Goal: Task Accomplishment & Management: Manage account settings

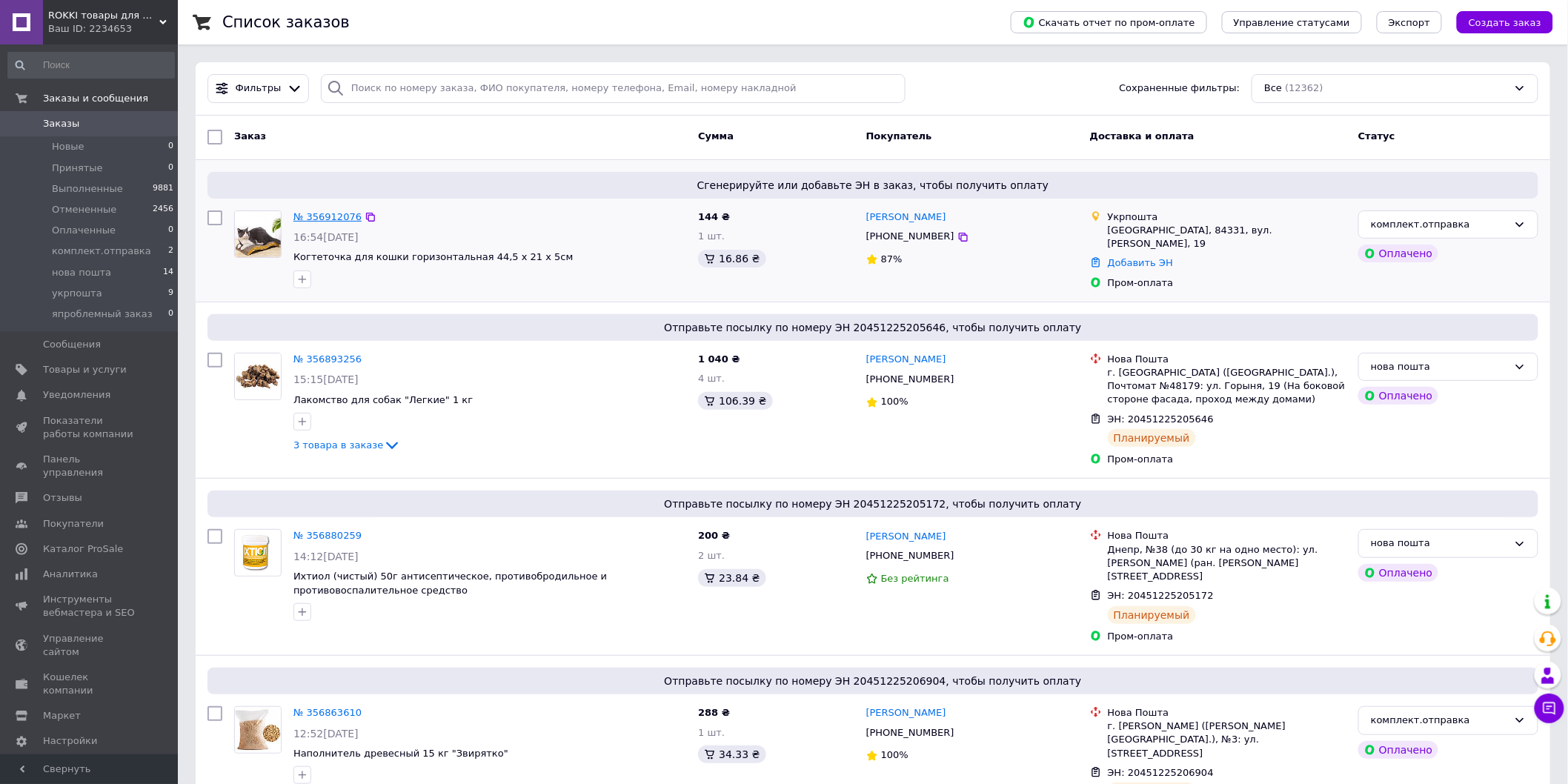
click at [338, 220] on link "№ 356912076" at bounding box center [327, 216] width 68 height 11
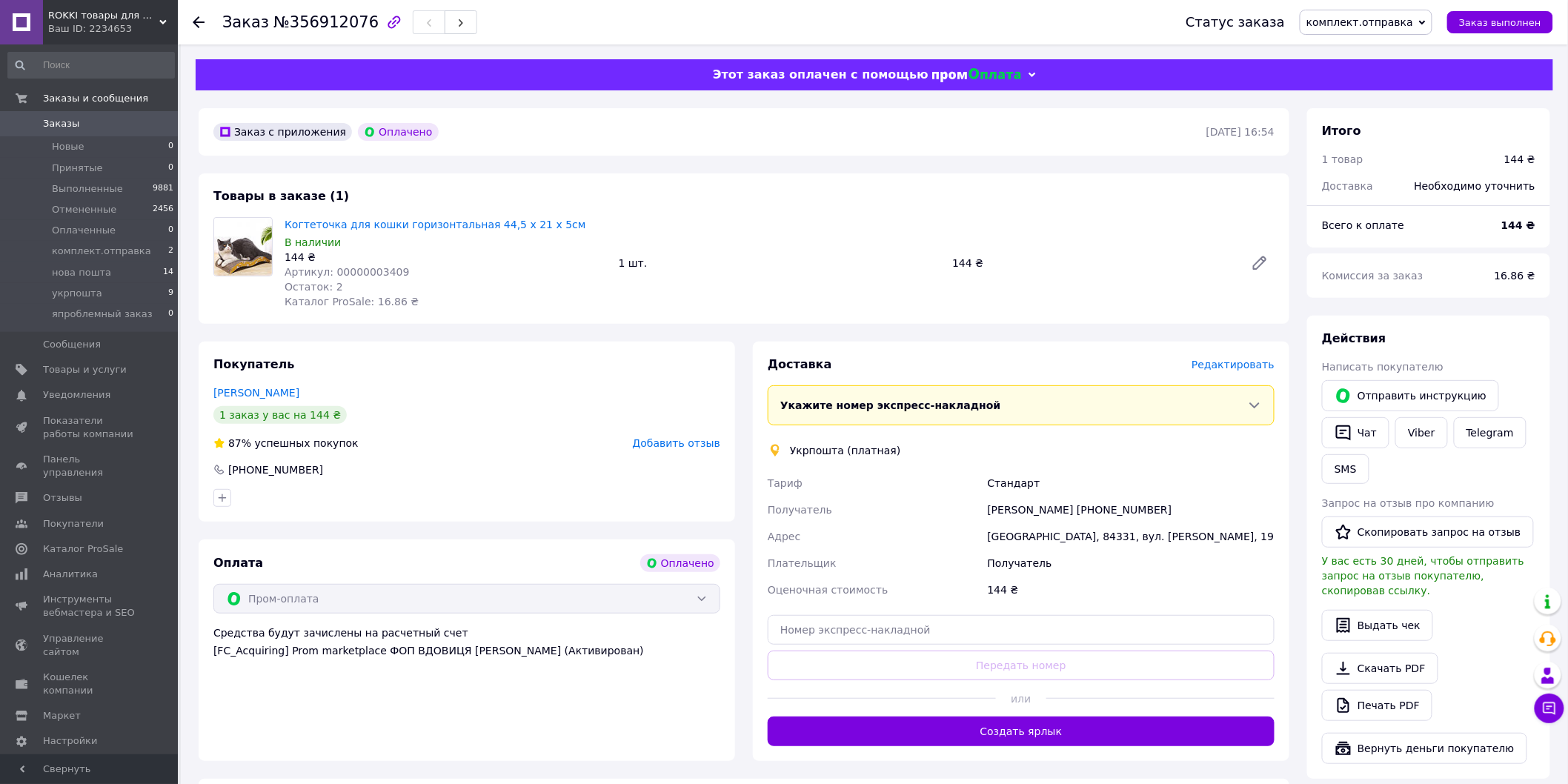
click at [1259, 374] on div "Доставка Редактировать Укажите номер экспресс-накладной Обязательно введите ном…" at bounding box center [1021, 551] width 507 height 390
click at [1220, 360] on span "Редактировать" at bounding box center [1234, 364] width 83 height 12
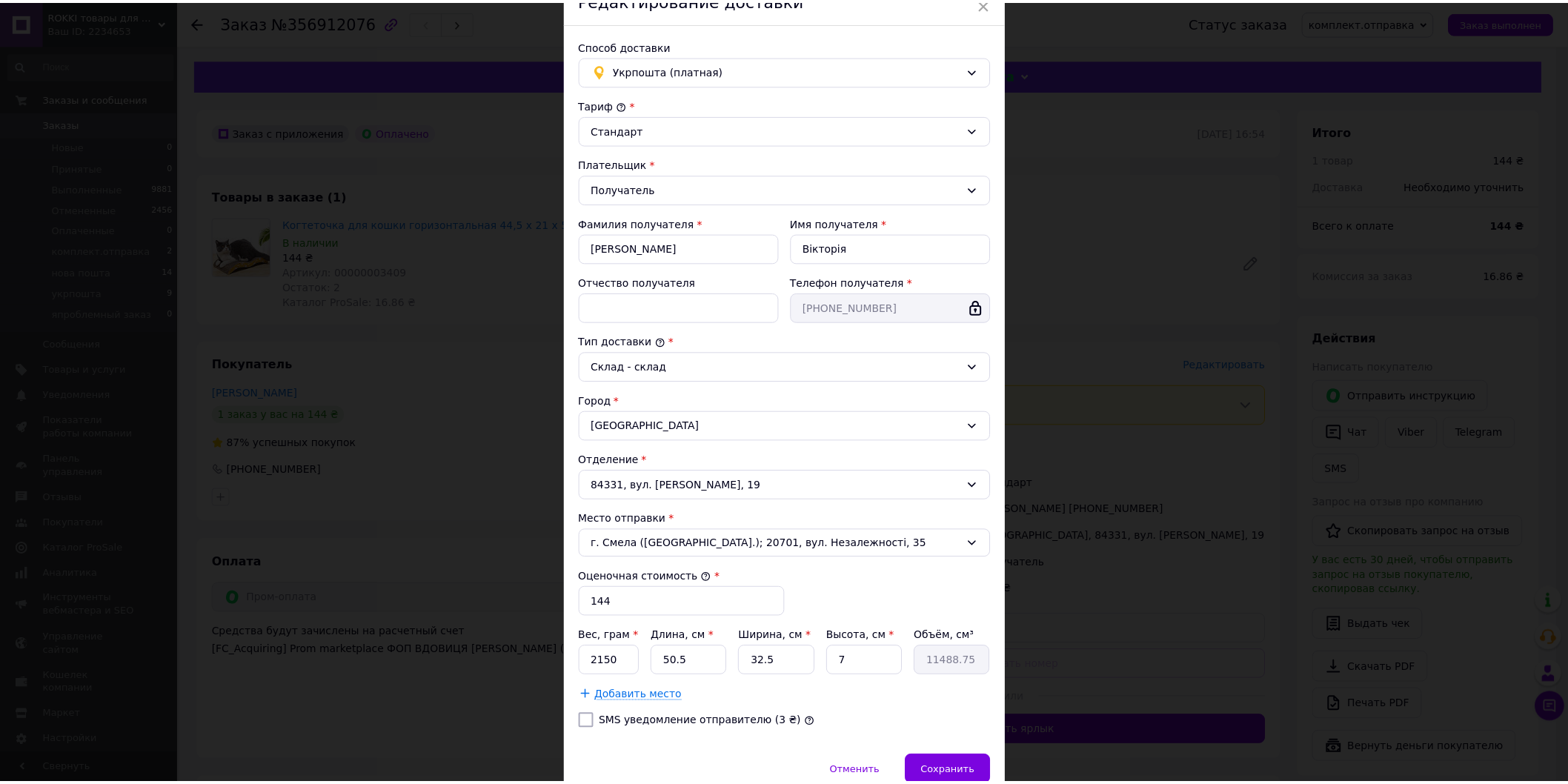
scroll to position [143, 0]
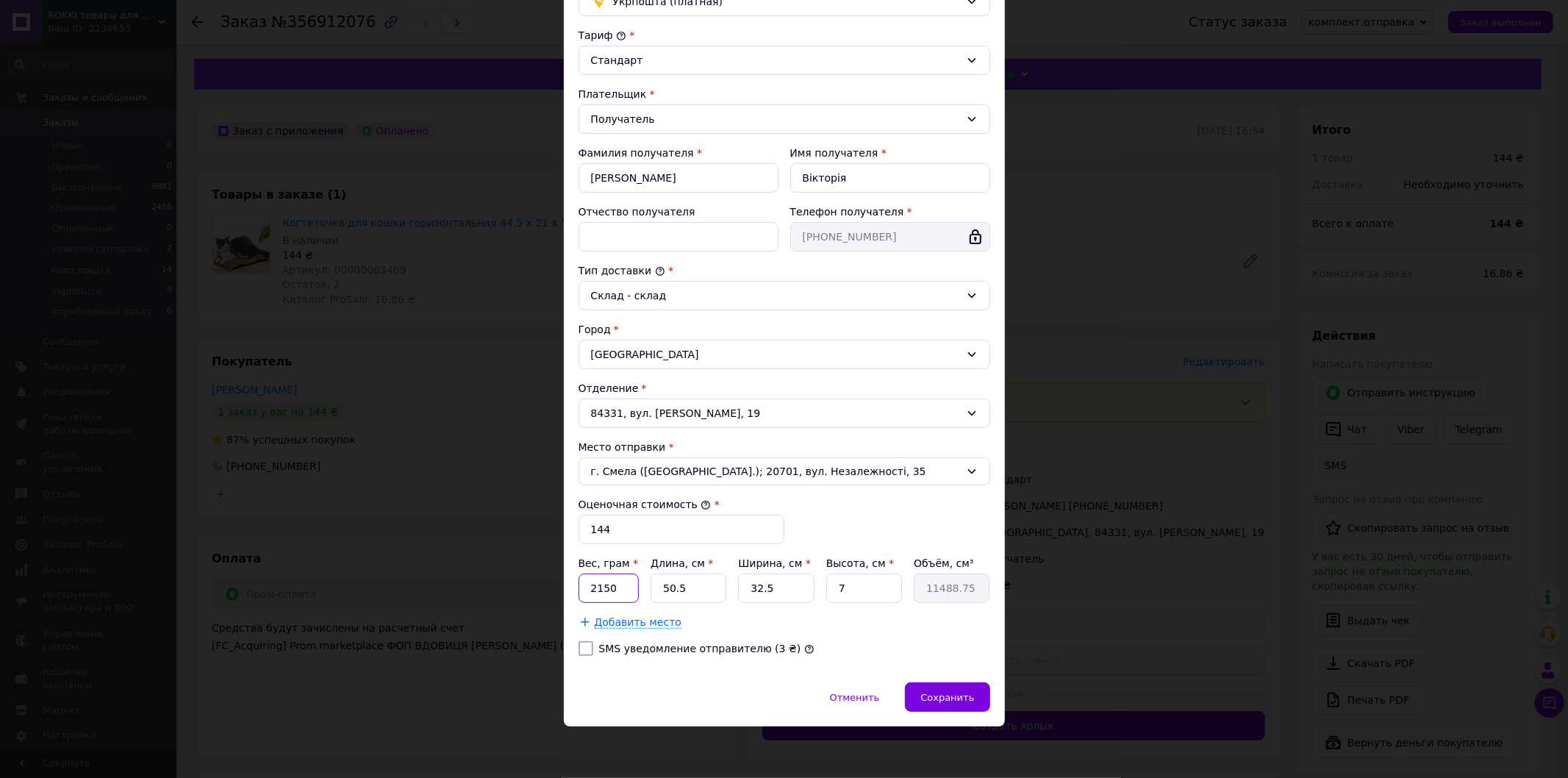
click at [627, 591] on input "2150" at bounding box center [609, 588] width 61 height 30
type input "300"
type input "4"
type input "910"
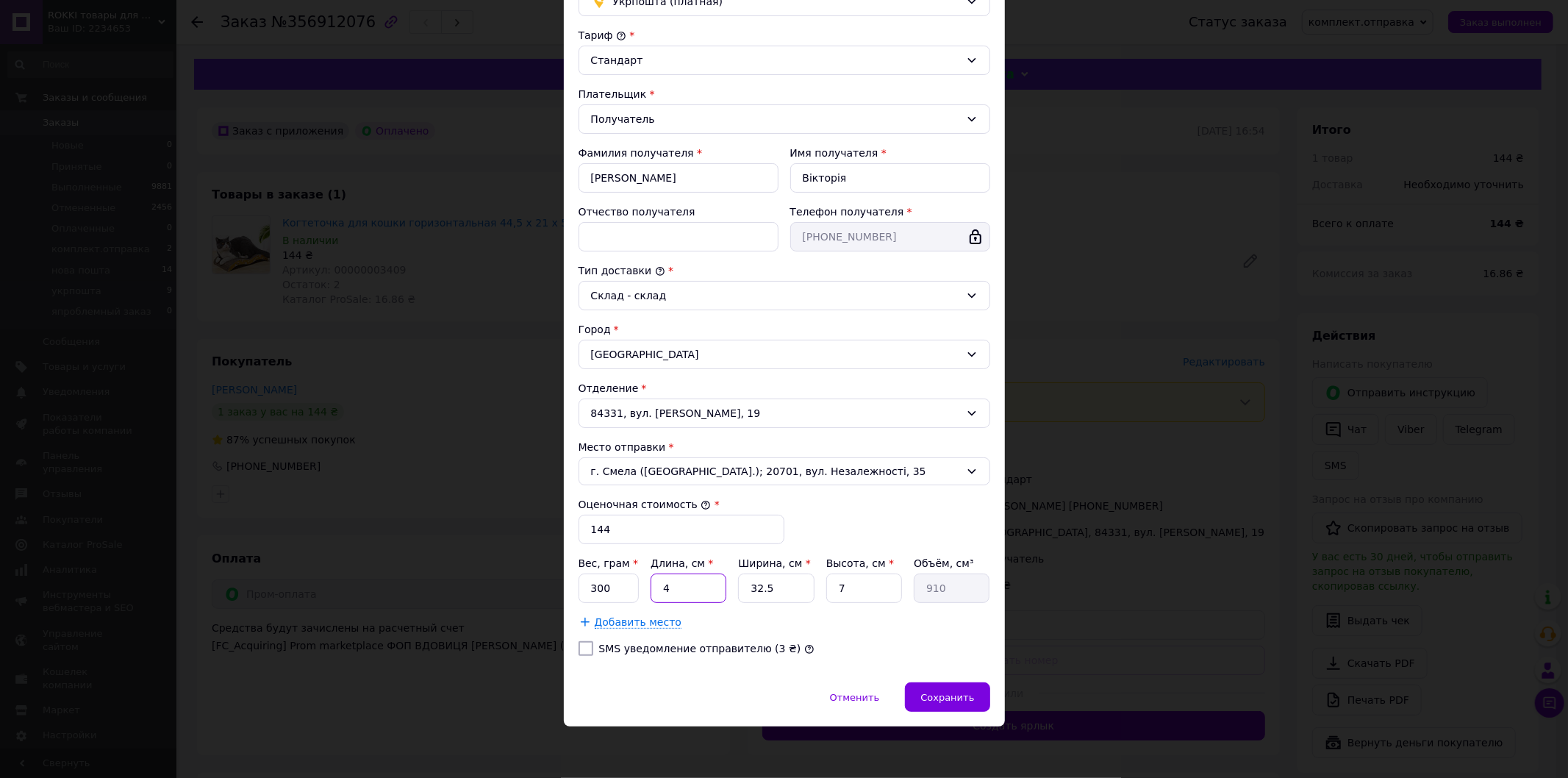
type input "44"
type input "10010"
type input "44"
type input "2"
type input "616"
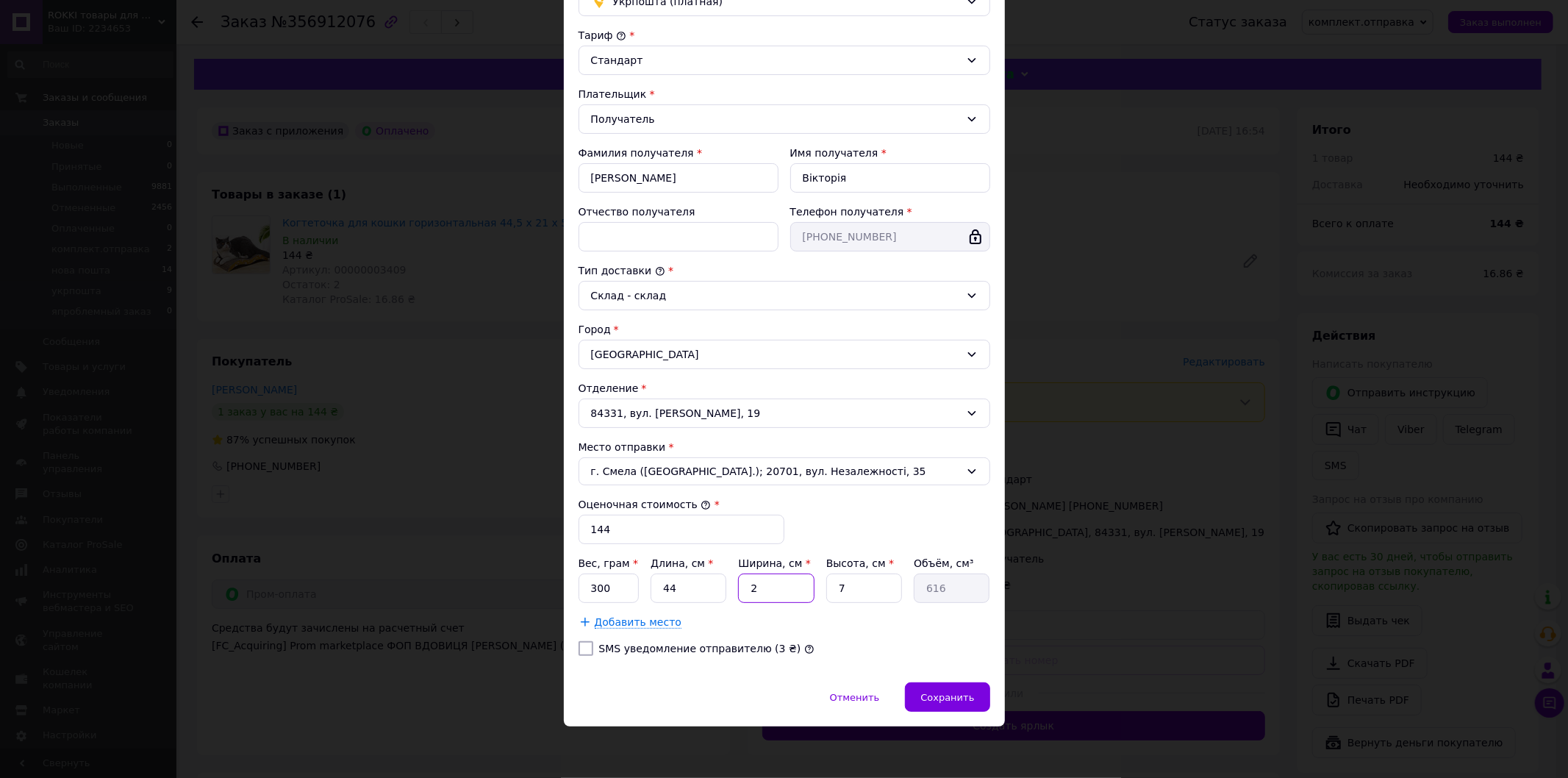
type input "21"
type input "6468"
type input "21"
type input "8"
type input "7392"
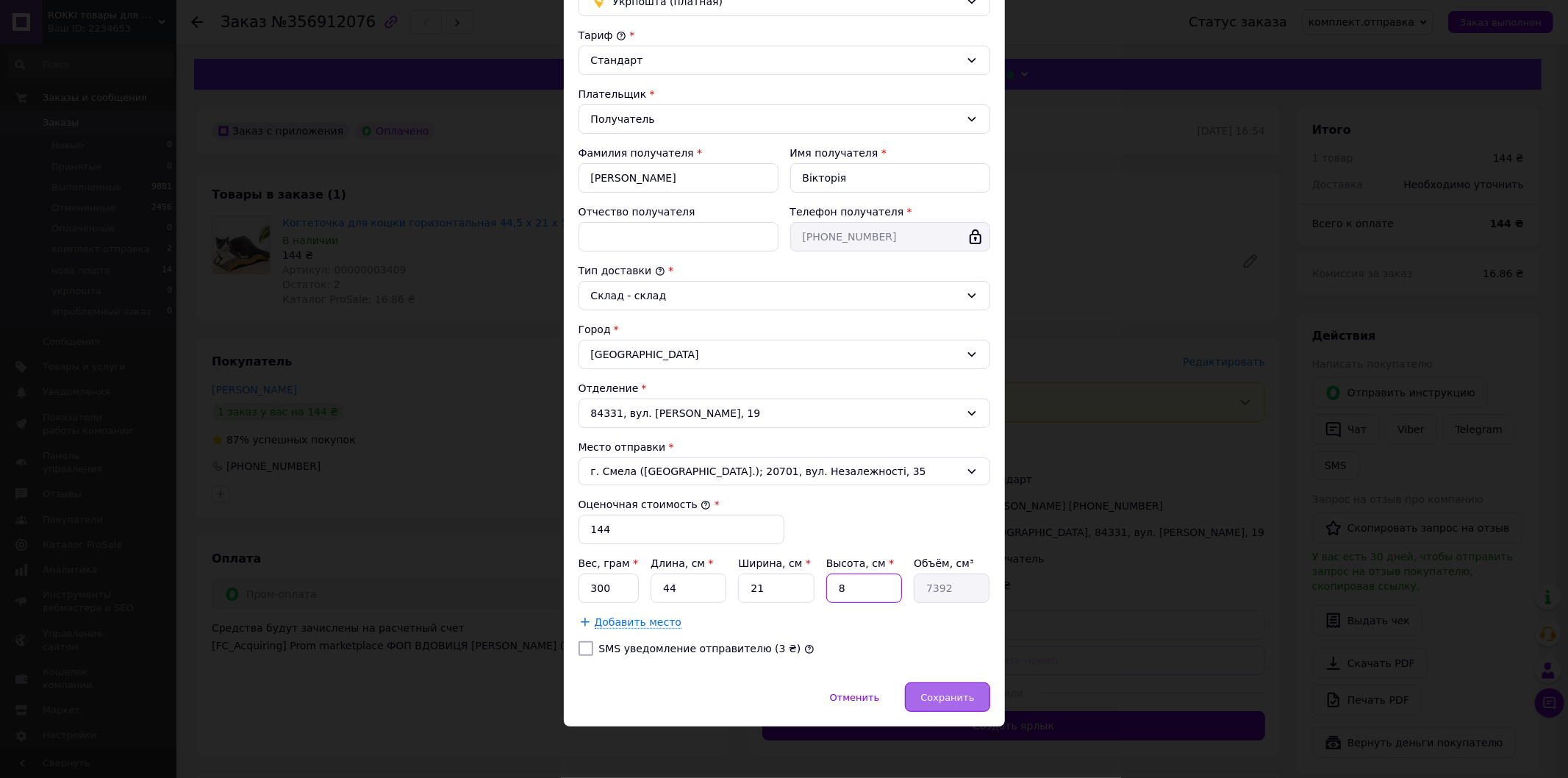
type input "8"
click at [957, 692] on span "Сохранить" at bounding box center [947, 696] width 54 height 11
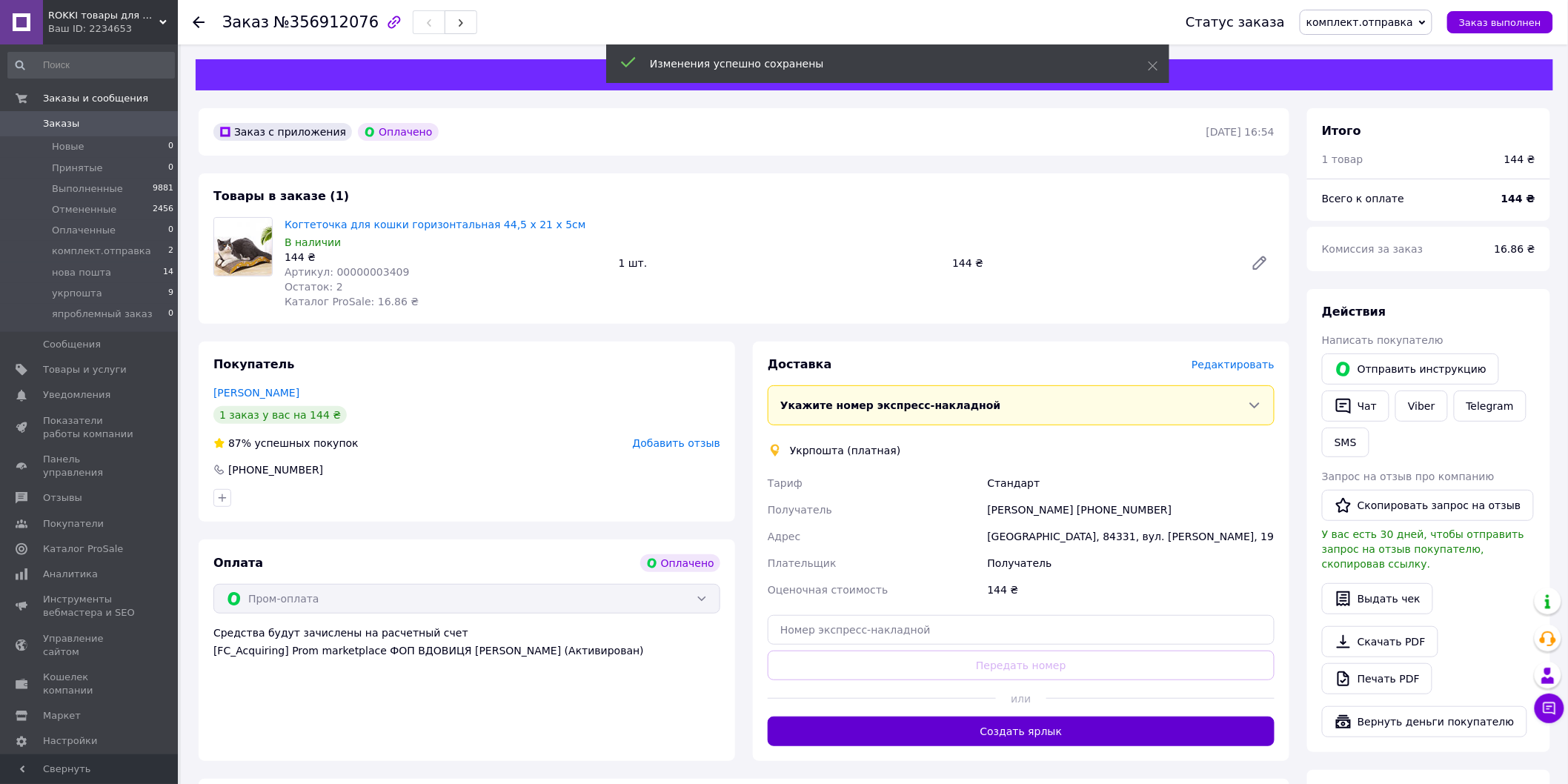
click at [1016, 722] on button "Создать ярлык" at bounding box center [1021, 731] width 507 height 30
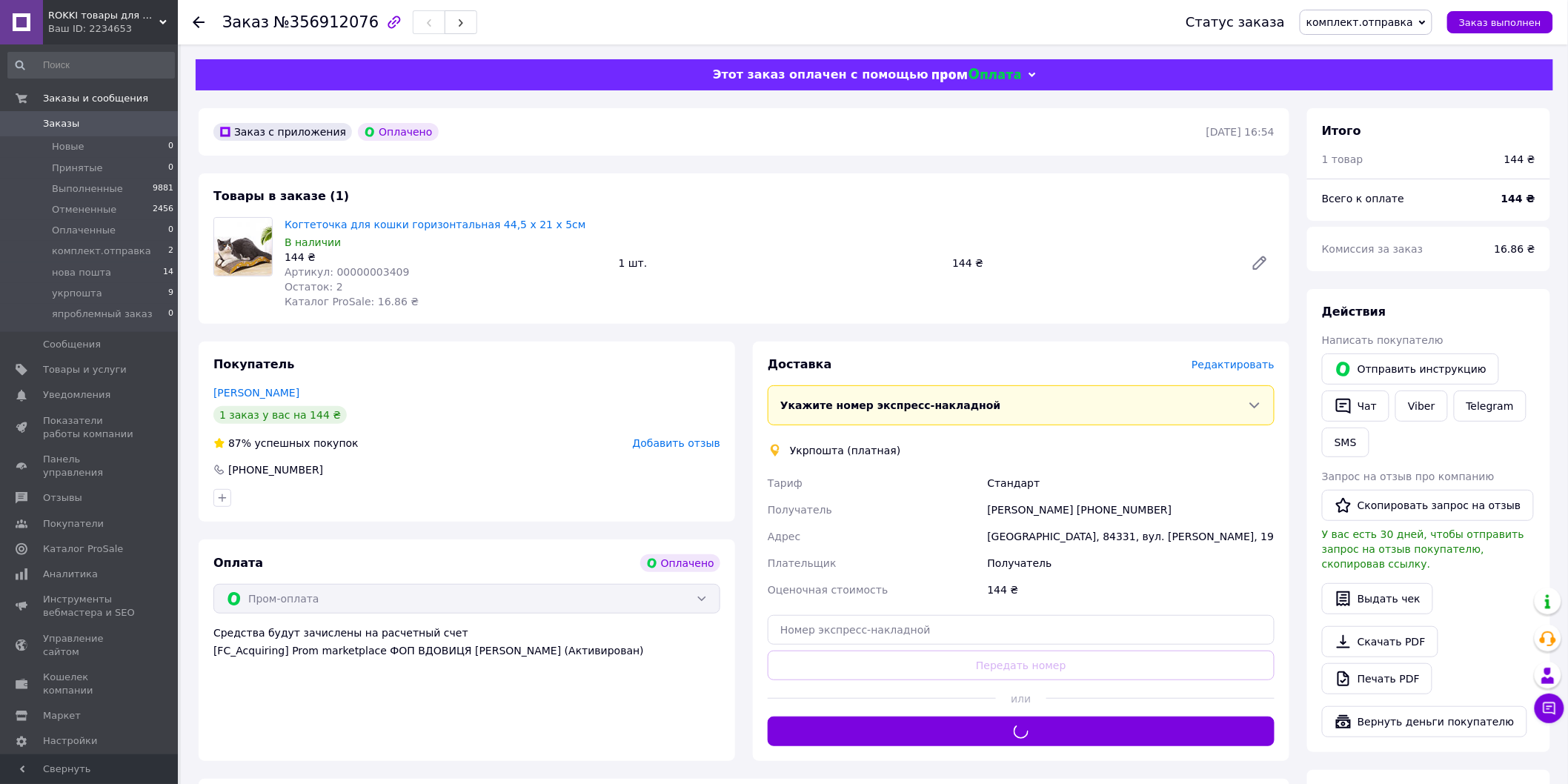
click at [1368, 24] on span "комплект.отправка" at bounding box center [1360, 22] width 107 height 12
click at [1366, 157] on li "укрпошта" at bounding box center [1366, 163] width 131 height 22
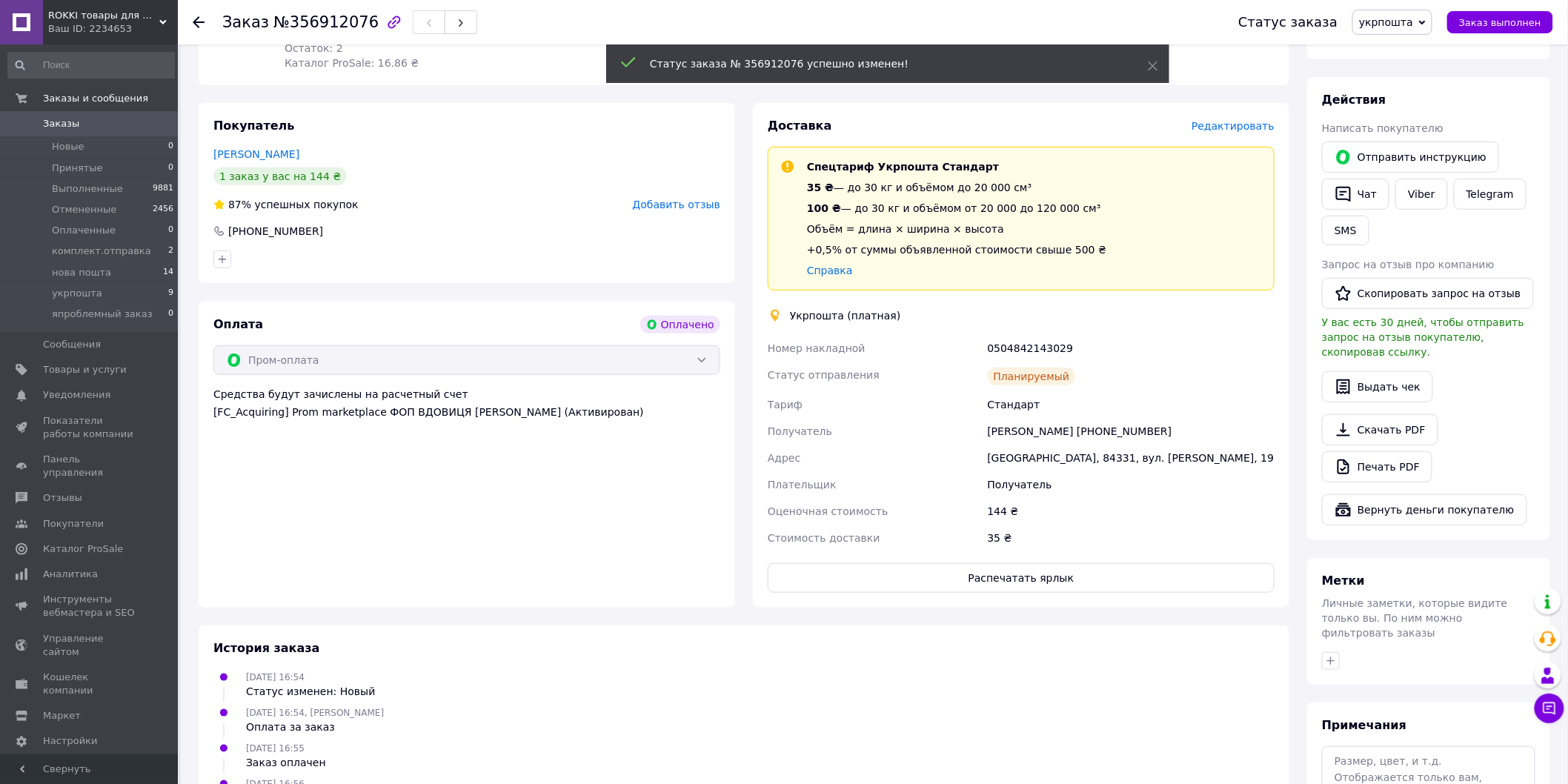
scroll to position [413, 0]
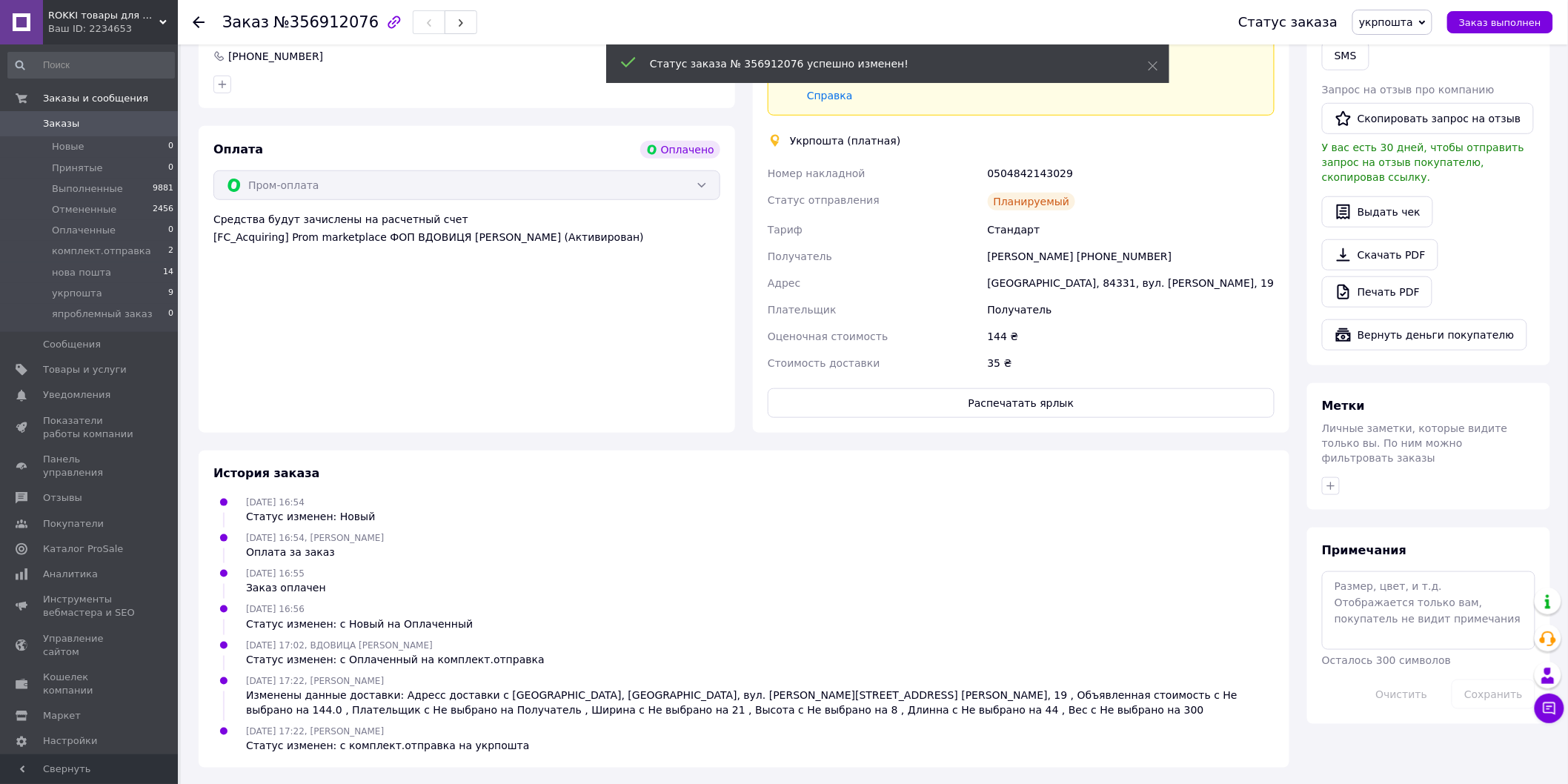
click at [992, 386] on div "Доставка Редактировать Спецтариф Укрпошта Стандарт 35 ₴ — до 30 кг и объёмом до…" at bounding box center [1021, 180] width 507 height 475
click at [992, 403] on button "Распечатать ярлык" at bounding box center [1021, 403] width 507 height 30
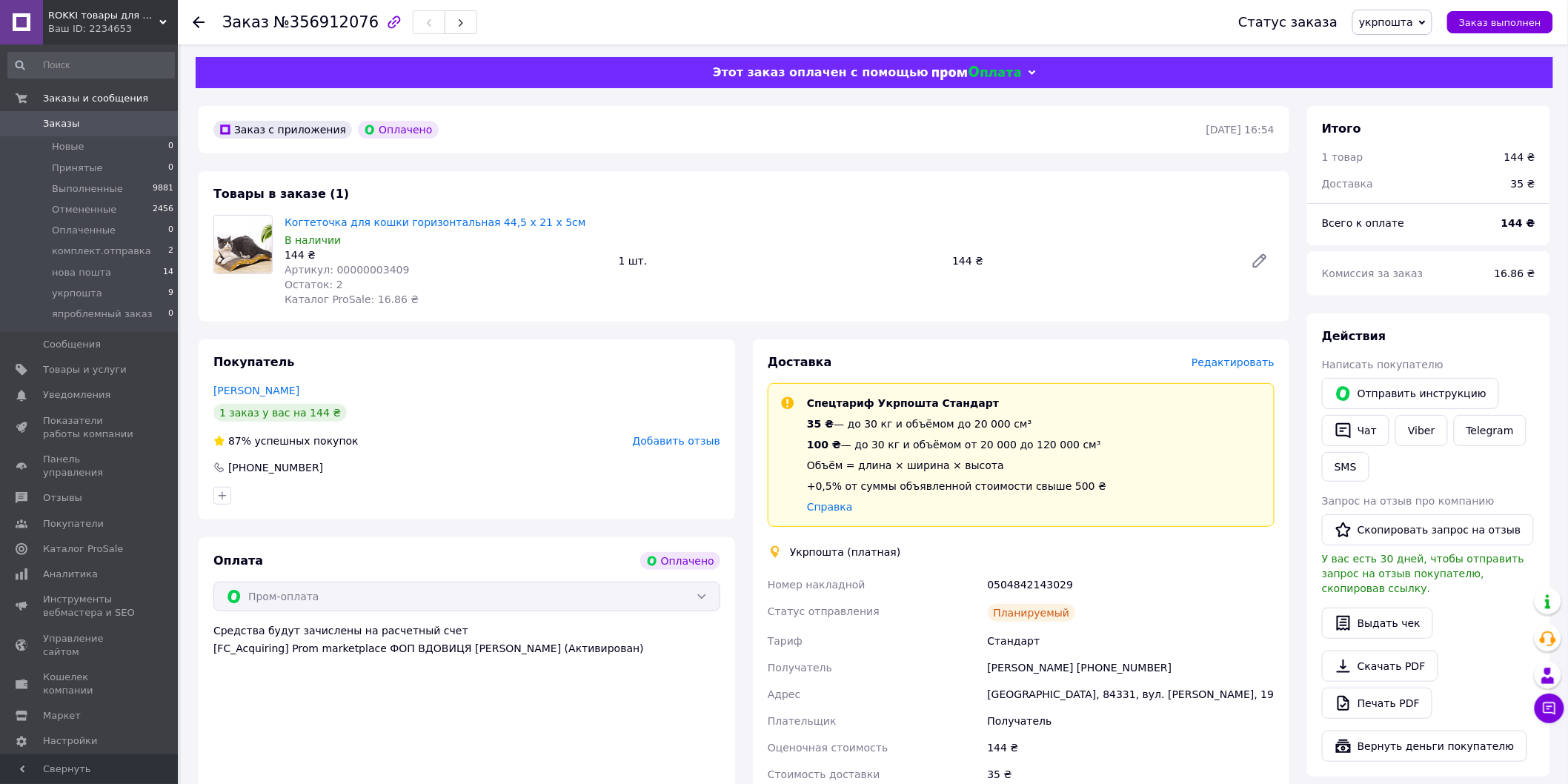
scroll to position [0, 0]
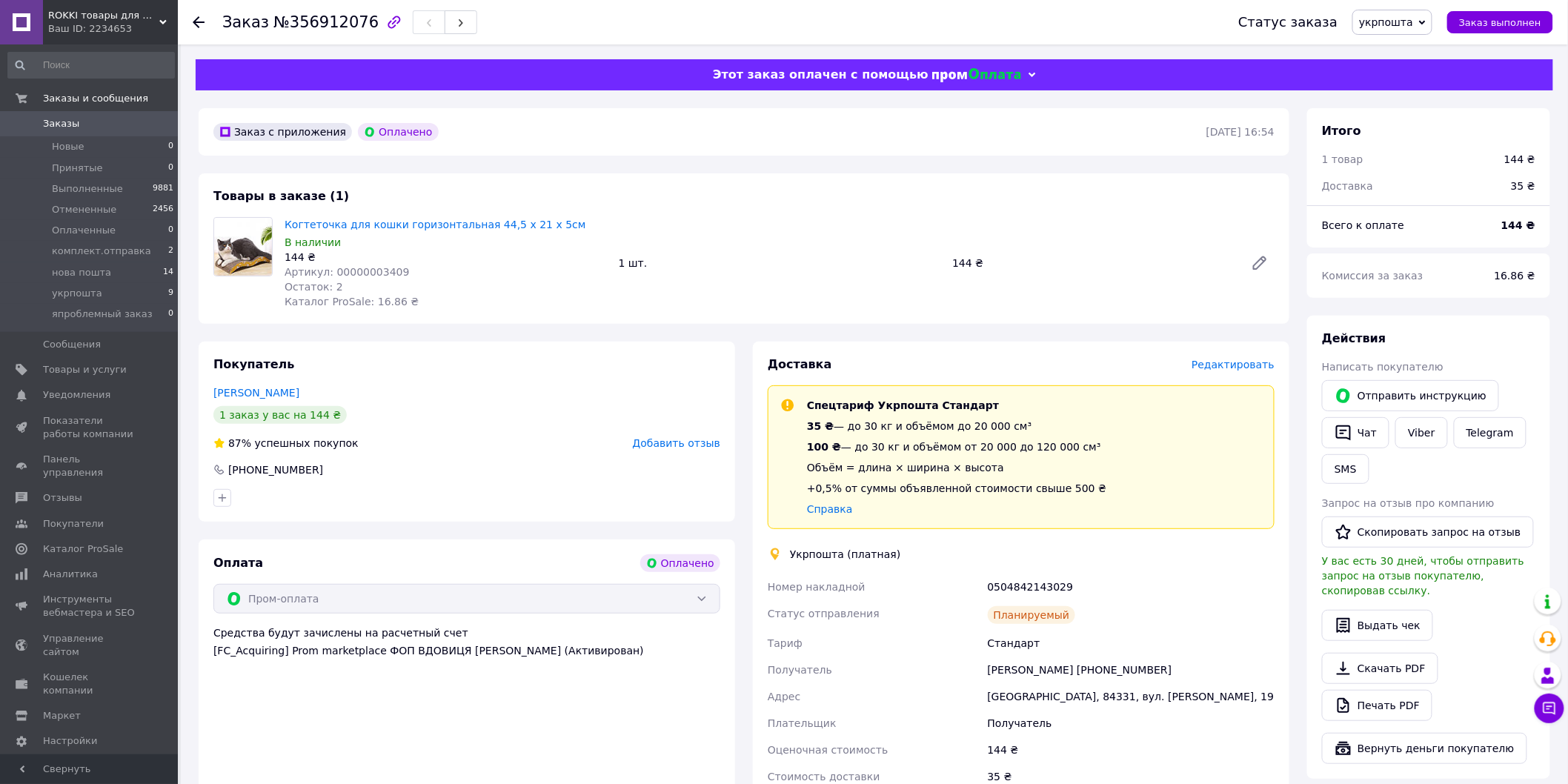
click at [111, 112] on link "Заказы 0" at bounding box center [91, 124] width 182 height 25
